Goal: Contribute content

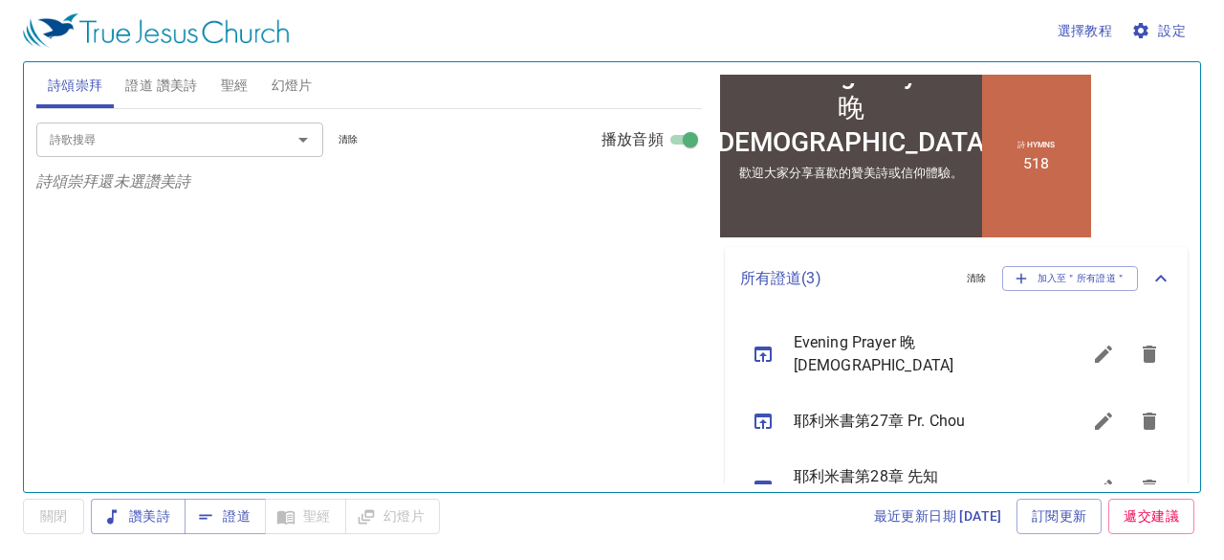
scroll to position [383, 0]
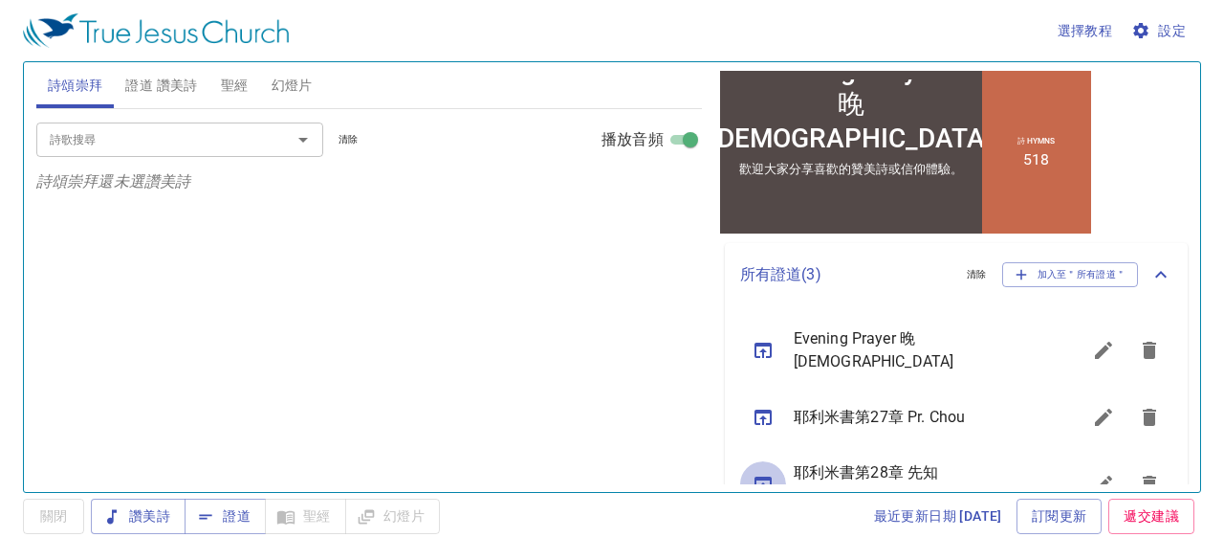
click at [759, 473] on icon "sermon lineup list" at bounding box center [763, 484] width 23 height 23
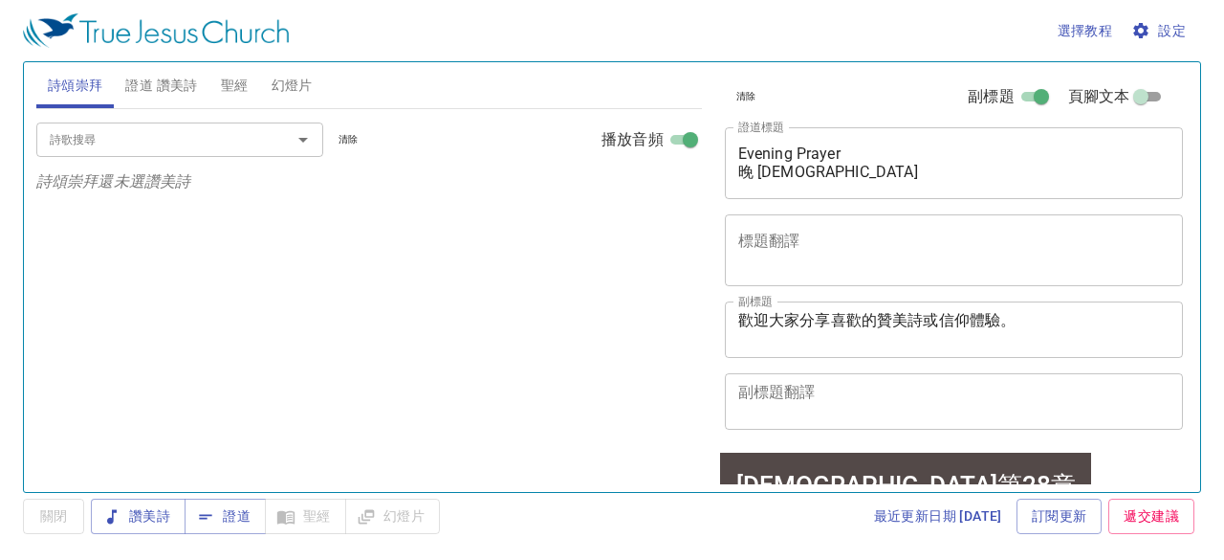
scroll to position [0, 0]
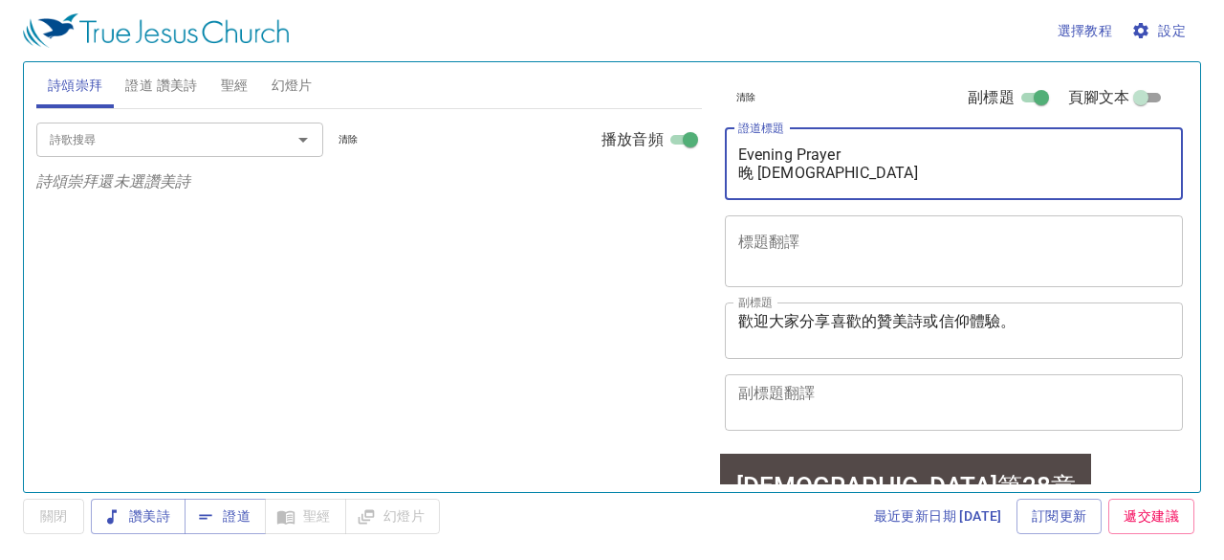
drag, startPoint x: 741, startPoint y: 154, endPoint x: 893, endPoint y: 172, distance: 153.2
click at [893, 172] on textarea "耶利米書第28章 先知[PERSON_NAME]死" at bounding box center [955, 163] width 432 height 36
paste textarea "神安慰之書 耶利米書第30章"
type textarea "神安慰之書 耶利米書第30章"
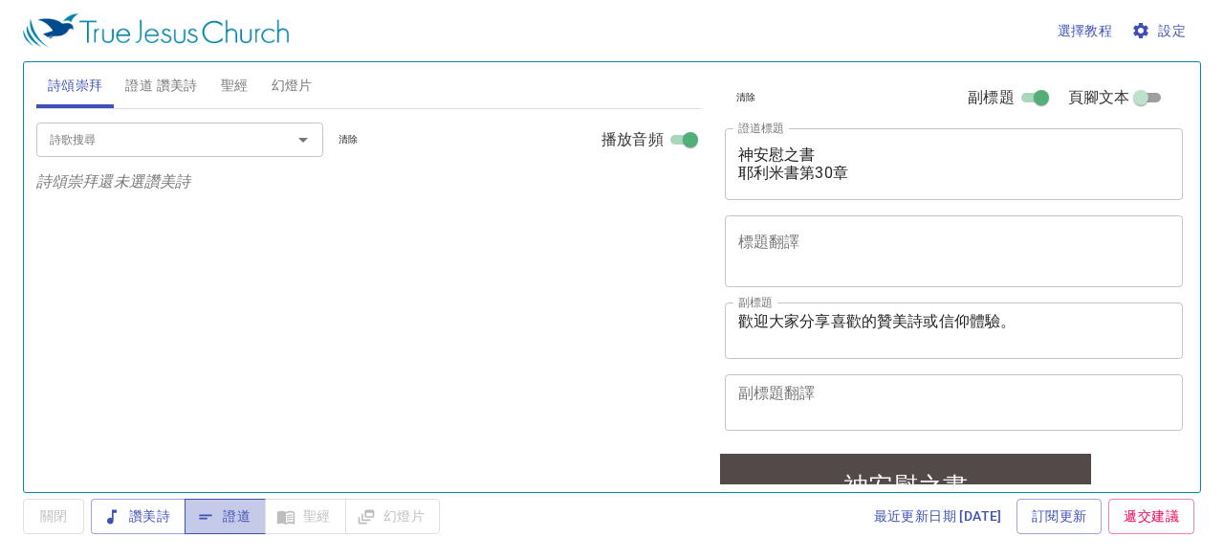
click at [230, 519] on span "證道" at bounding box center [225, 516] width 51 height 24
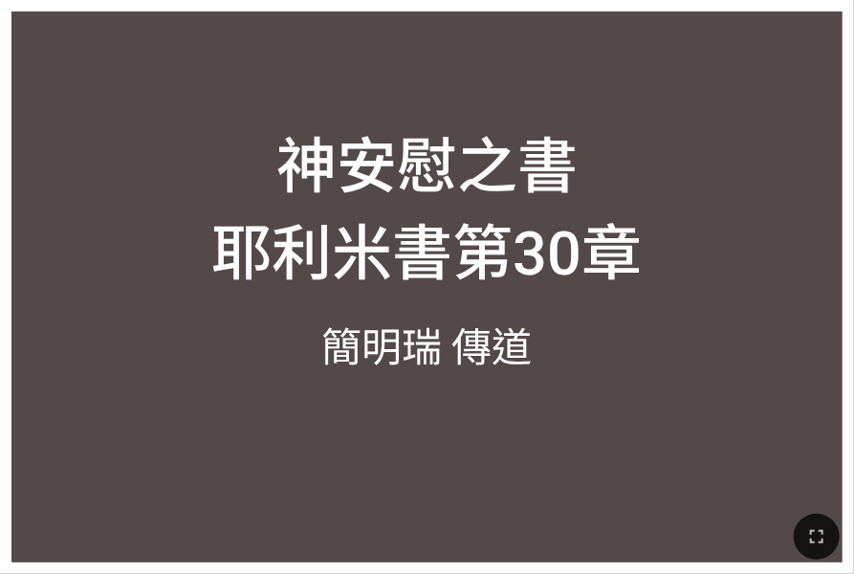
click at [772, 244] on div "神安慰之書 耶利米書第30章 神安慰之書 耶利米書第30章 [PERSON_NAME]瑞 傳道 [PERSON_NAME]瑞 傳道" at bounding box center [427, 287] width 854 height 574
